Goal: Task Accomplishment & Management: Use online tool/utility

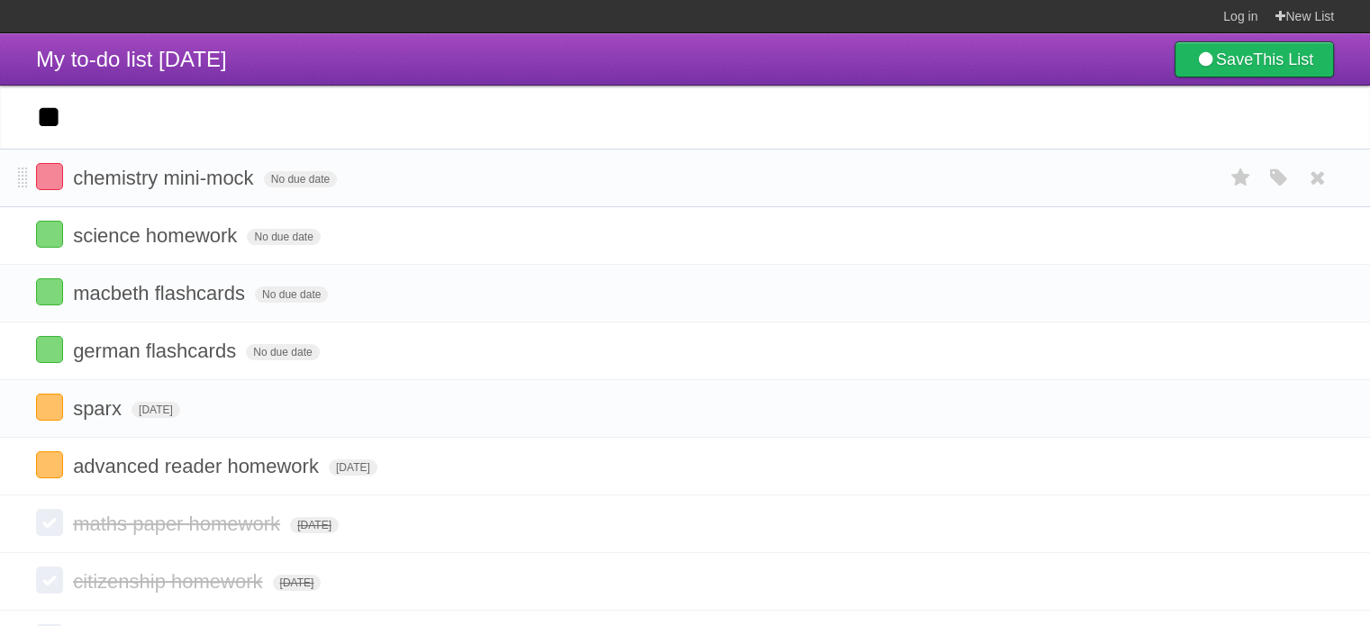
type input "*"
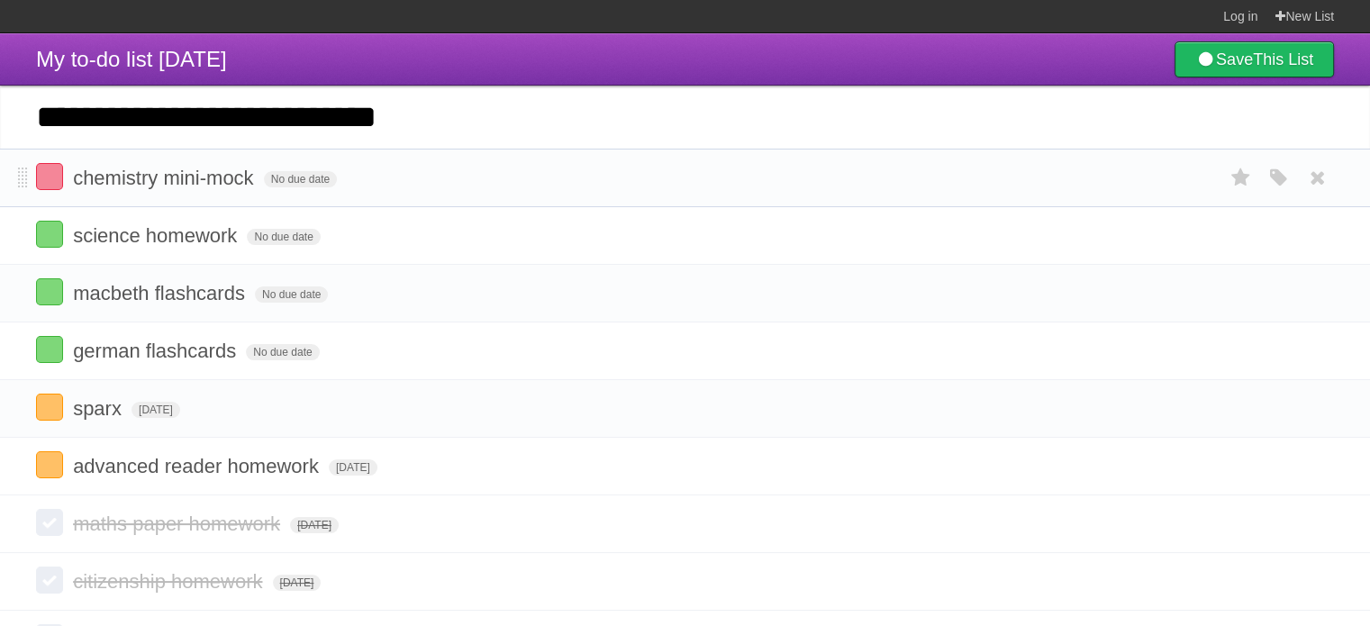
type input "**********"
click input "*********" at bounding box center [0, 0] width 0 height 0
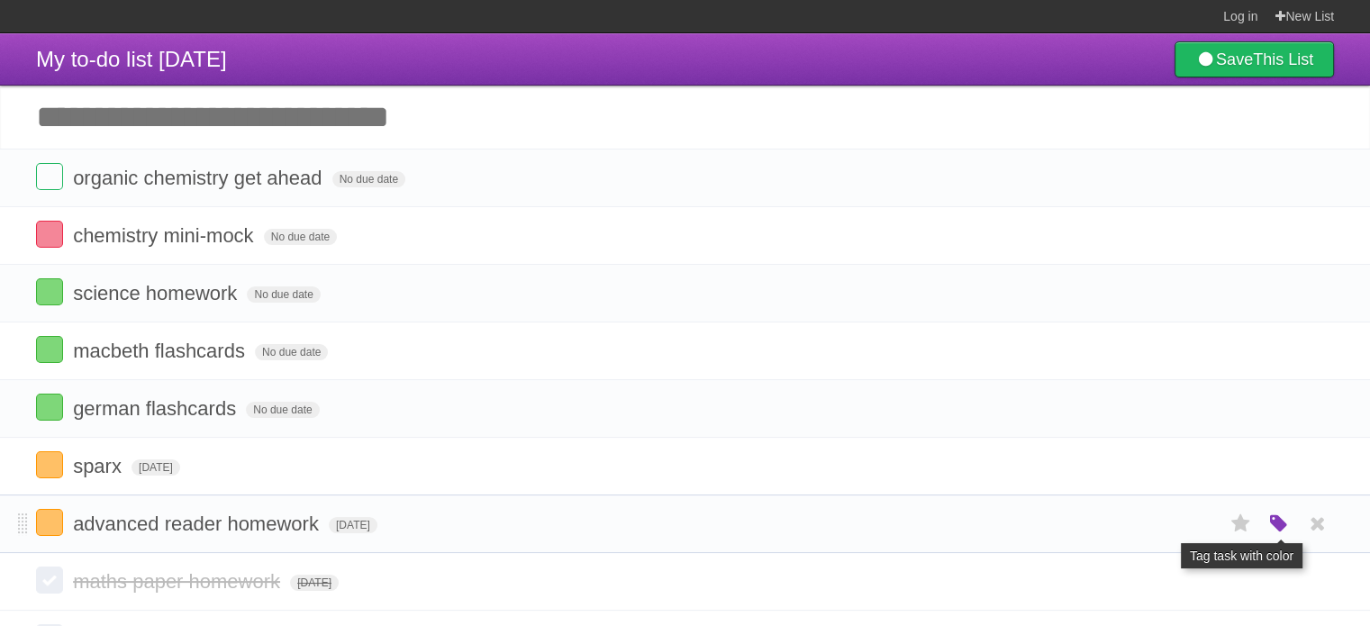
click at [1280, 513] on icon "button" at bounding box center [1278, 524] width 25 height 23
click at [1103, 518] on label "Red" at bounding box center [1104, 523] width 20 height 20
drag, startPoint x: 630, startPoint y: 21, endPoint x: 654, endPoint y: 30, distance: 25.9
click at [654, 30] on section "Log in New List" at bounding box center [685, 16] width 1370 height 33
click at [656, 39] on header "My to-do list [DATE] Save This List" at bounding box center [685, 59] width 1370 height 52
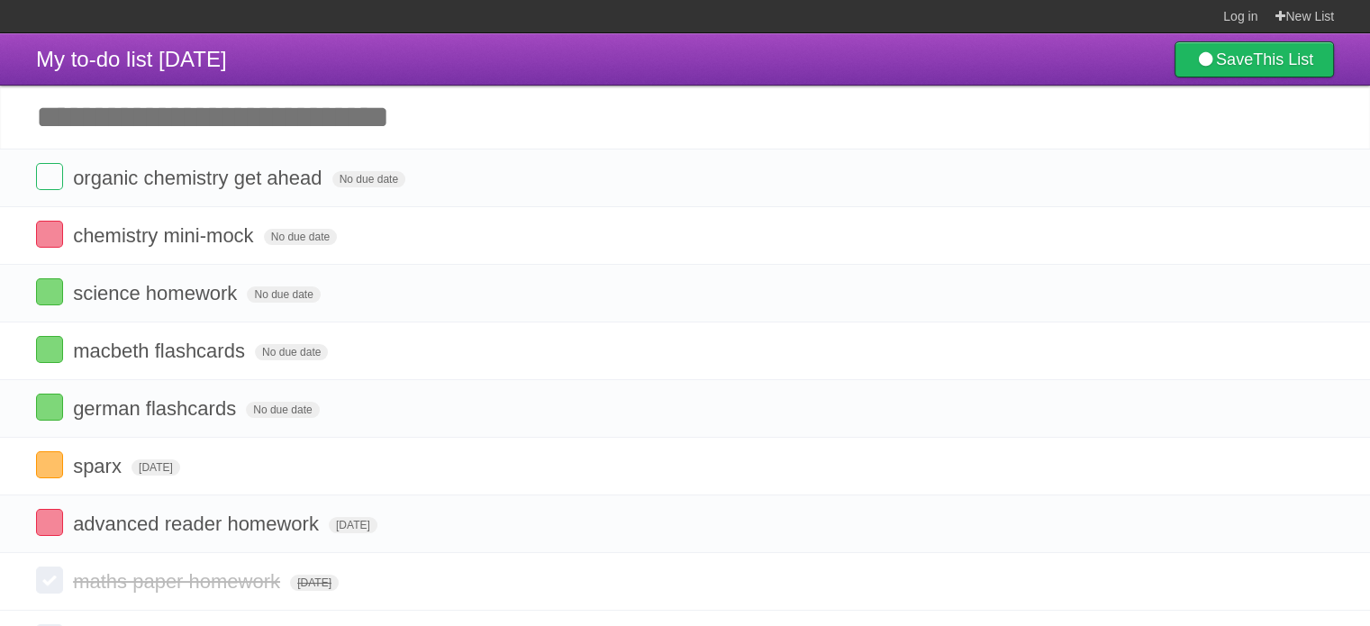
drag, startPoint x: 331, startPoint y: 52, endPoint x: 424, endPoint y: 41, distance: 94.3
click at [424, 41] on header "My to-do list [DATE] Save This List" at bounding box center [685, 59] width 1370 height 52
click at [1278, 176] on icon "button" at bounding box center [1278, 178] width 25 height 23
click at [1201, 180] on label "Orange" at bounding box center [1201, 178] width 20 height 20
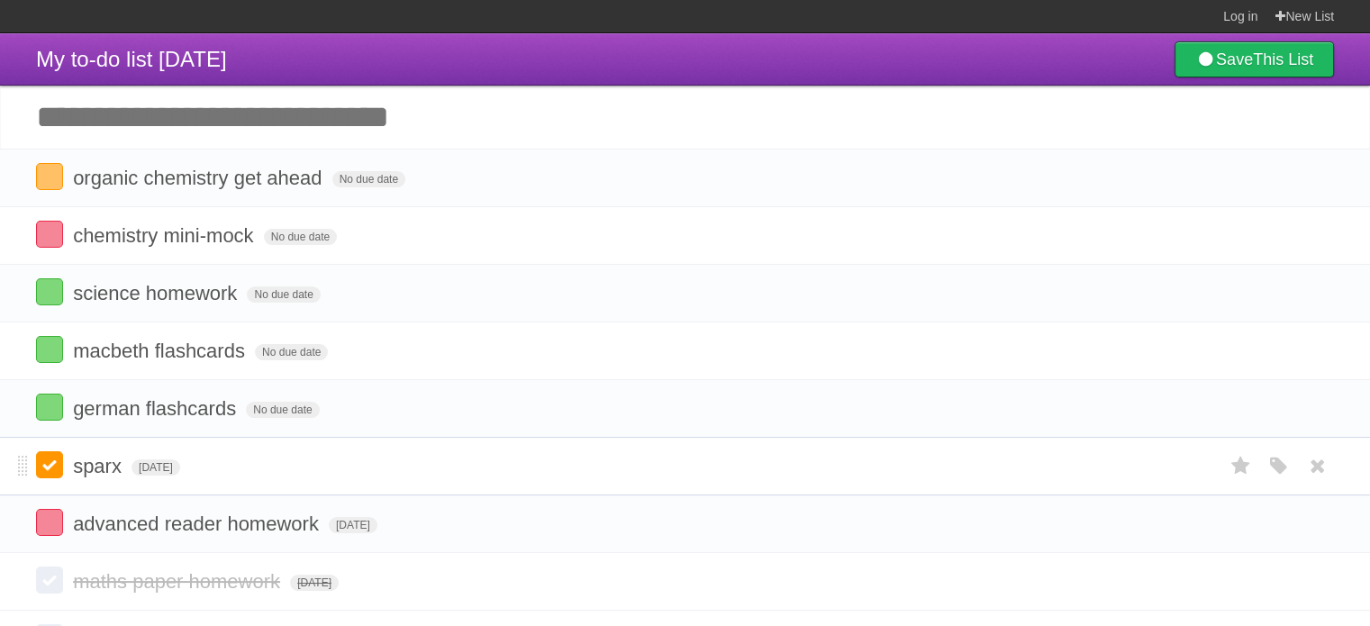
click at [60, 461] on label at bounding box center [49, 464] width 27 height 27
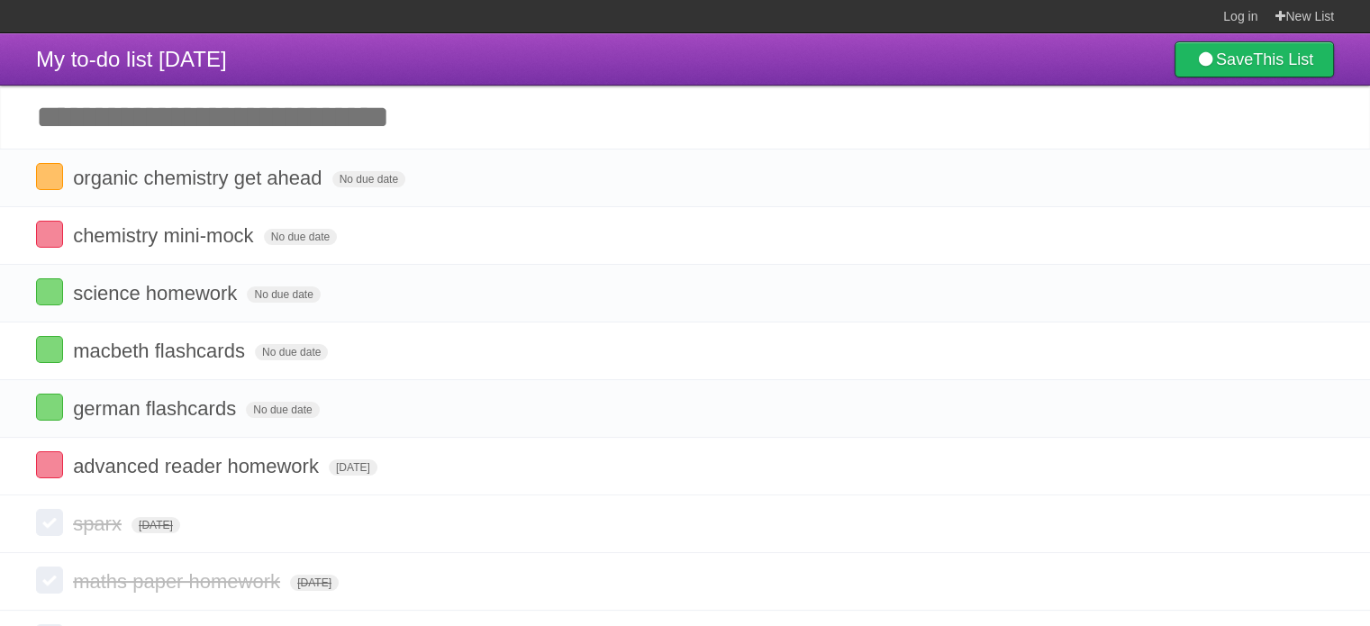
click at [392, 40] on header "My to-do list [DATE] Save This List" at bounding box center [685, 59] width 1370 height 52
click at [312, 290] on span "No due date" at bounding box center [283, 294] width 73 height 16
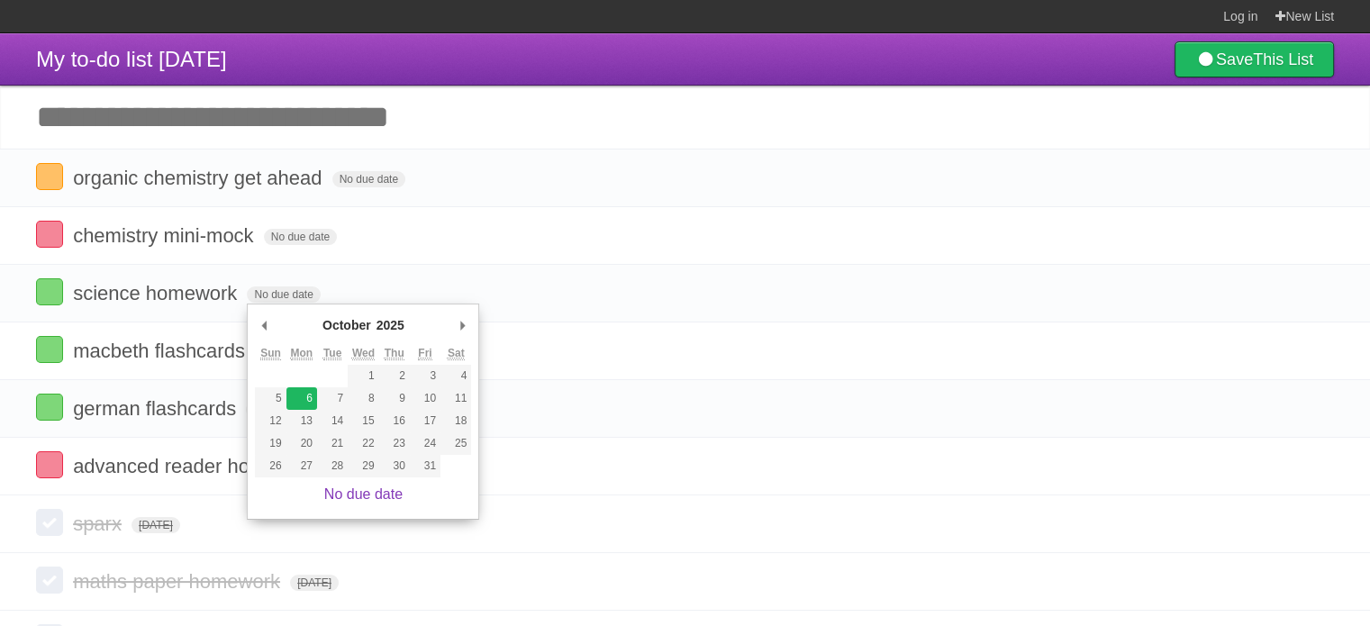
type span "[DATE]"
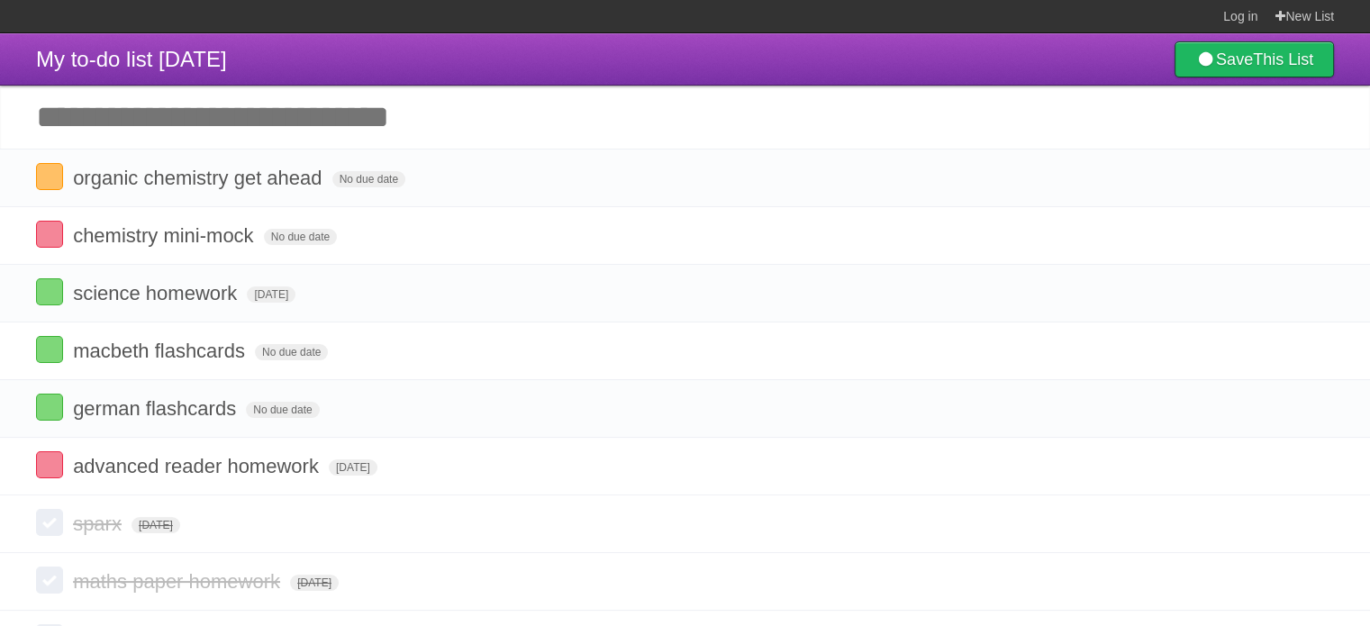
drag, startPoint x: 423, startPoint y: 53, endPoint x: 436, endPoint y: 56, distance: 12.9
click at [436, 56] on header "My to-do list [DATE] Save This List" at bounding box center [685, 59] width 1370 height 52
